Goal: Check status: Check status

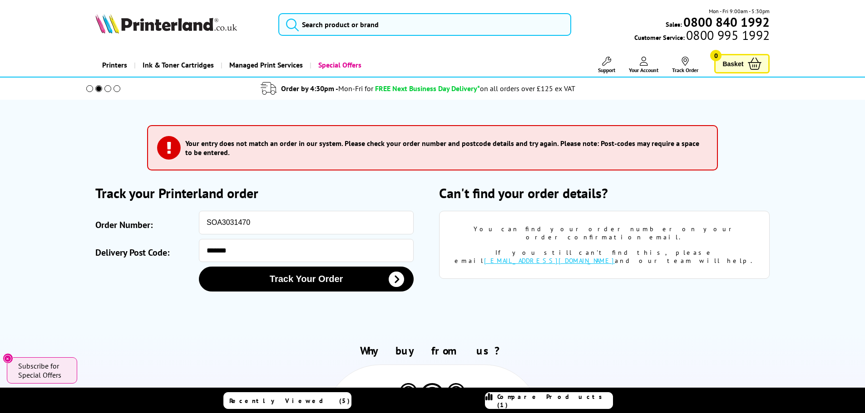
click at [635, 66] on link "Your Account" at bounding box center [644, 65] width 30 height 17
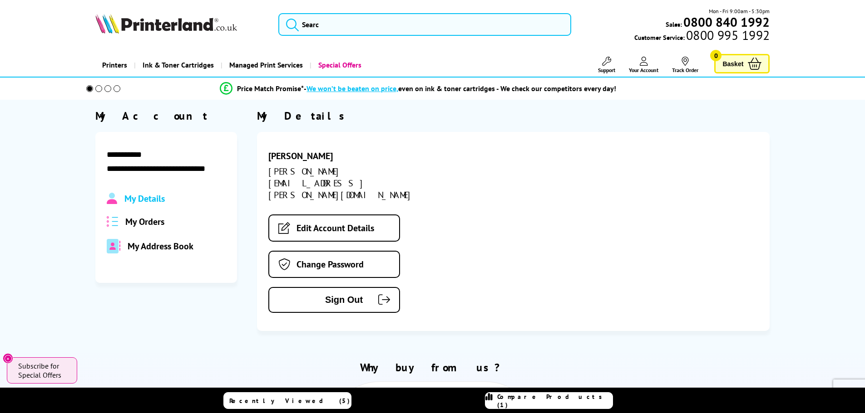
click at [151, 216] on span "My Orders" at bounding box center [144, 222] width 39 height 12
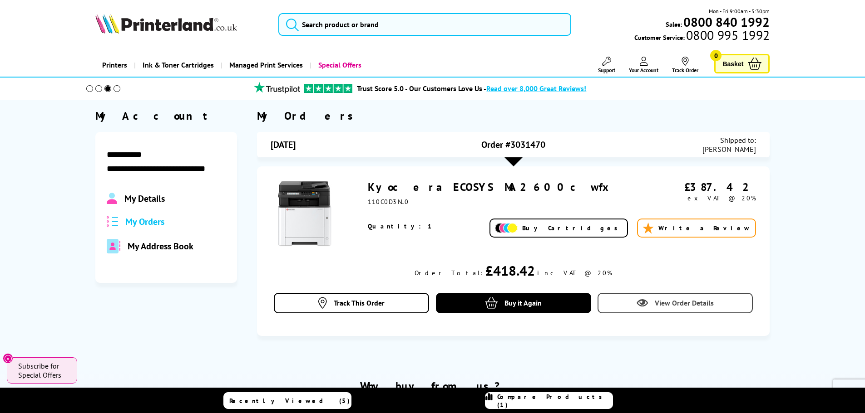
click at [685, 303] on span "View Order Details" at bounding box center [683, 303] width 59 height 9
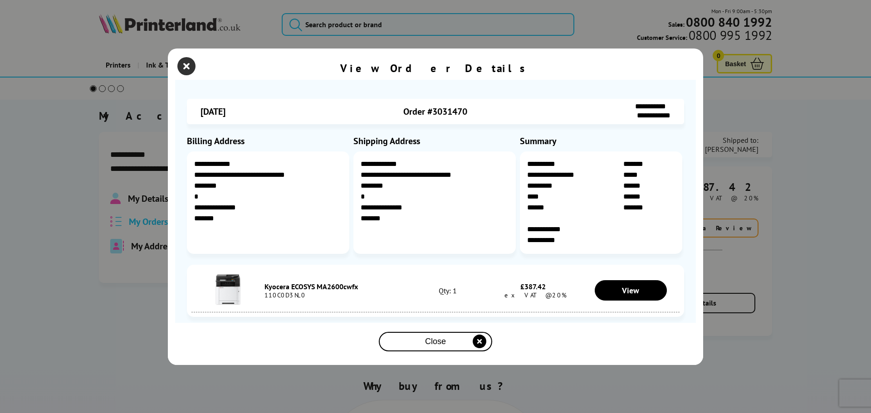
click at [191, 63] on icon "close modal" at bounding box center [186, 66] width 18 height 18
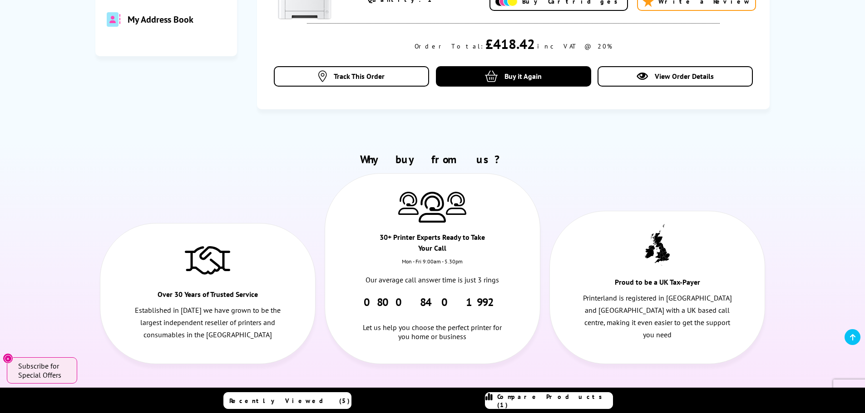
scroll to position [45, 0]
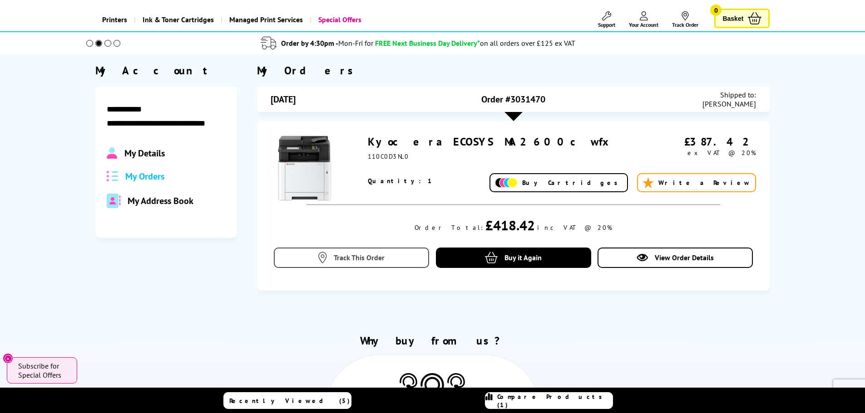
click at [340, 256] on span "Track This Order" at bounding box center [359, 257] width 51 height 9
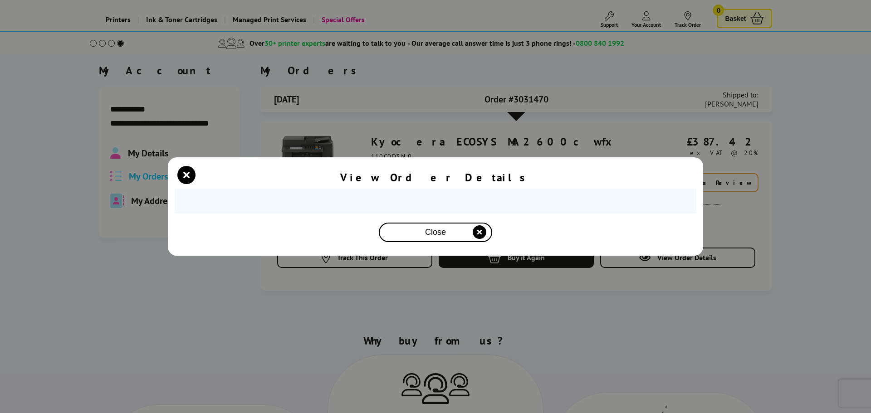
click at [439, 236] on span "Close" at bounding box center [435, 233] width 21 height 10
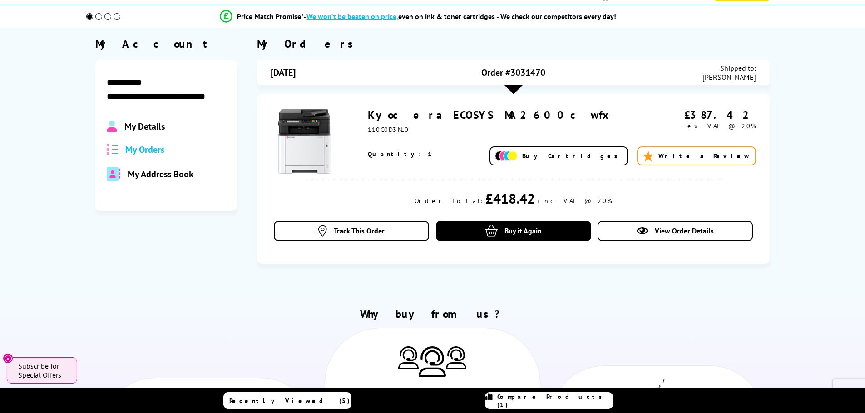
scroll to position [0, 0]
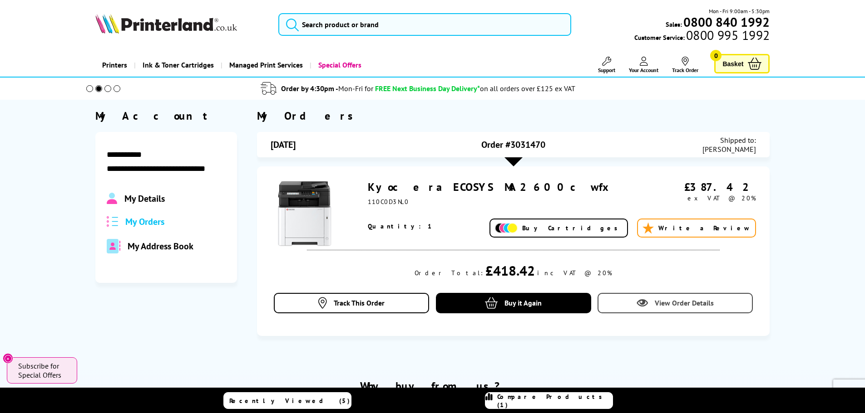
click at [653, 305] on link "View Order Details" at bounding box center [674, 303] width 155 height 20
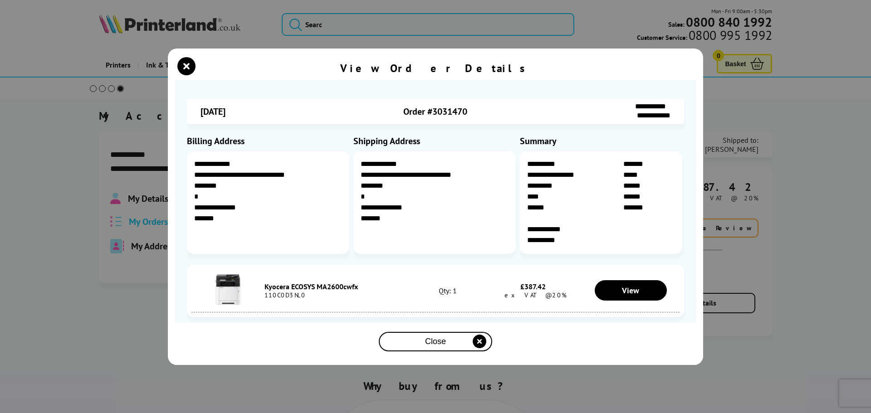
click at [431, 342] on span "Close" at bounding box center [435, 342] width 21 height 10
